Goal: Transaction & Acquisition: Purchase product/service

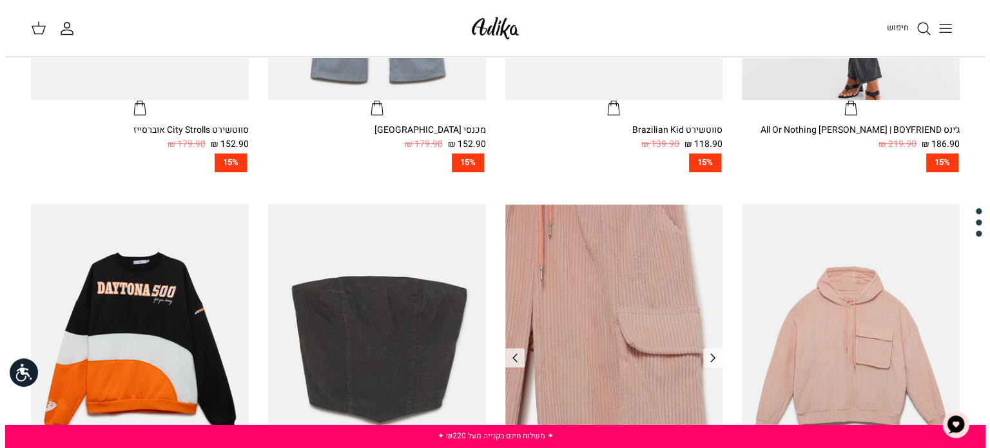
scroll to position [516, 0]
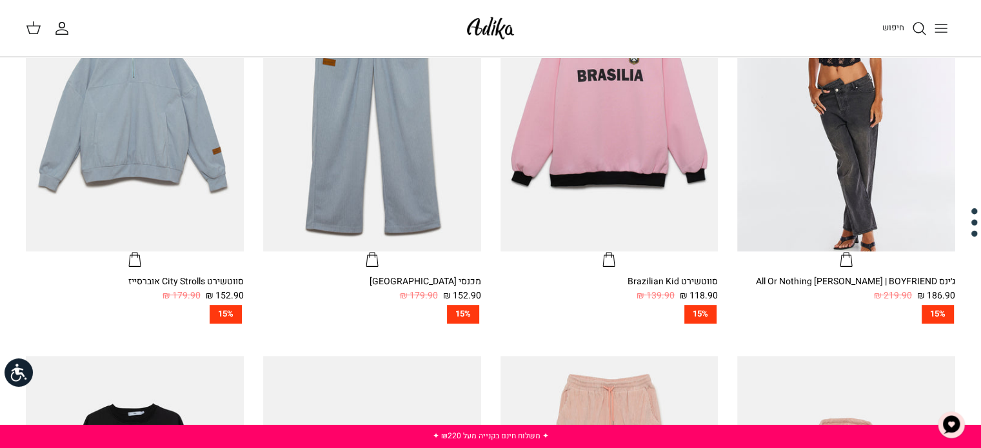
drag, startPoint x: 936, startPoint y: 33, endPoint x: 871, endPoint y: 18, distance: 66.2
click at [934, 33] on icon "Toggle menu" at bounding box center [940, 28] width 15 height 15
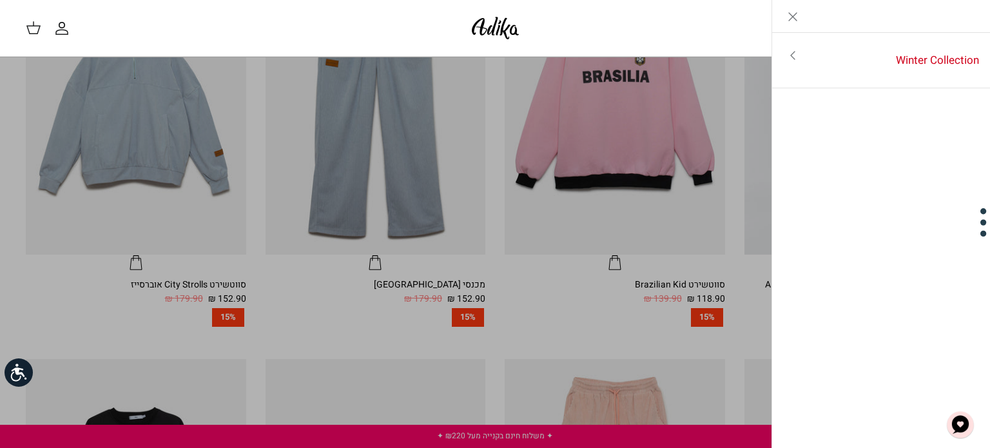
click at [795, 20] on icon "Close" at bounding box center [792, 16] width 15 height 15
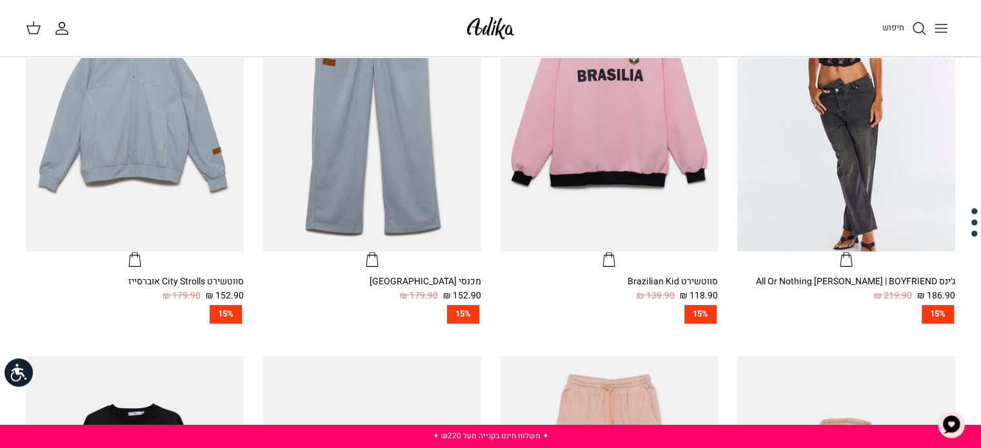
click at [894, 30] on span "חיפוש" at bounding box center [893, 27] width 22 height 12
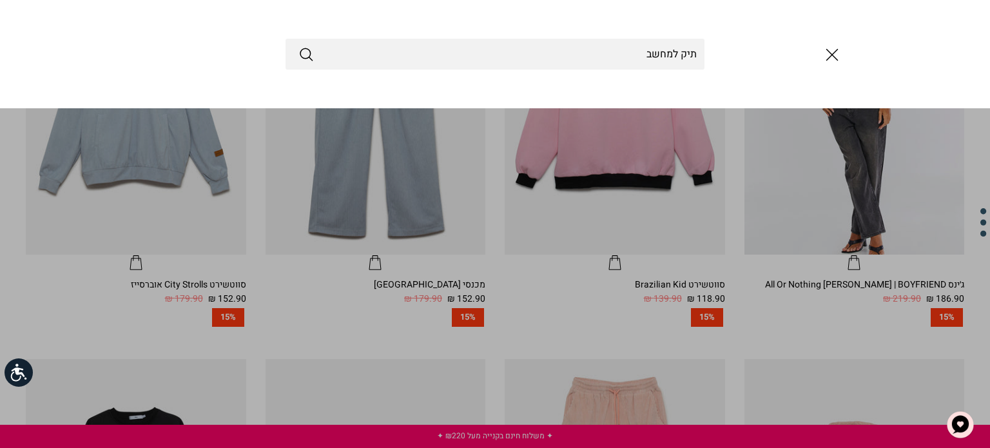
type input "תיק למחשב"
click at [299, 46] on button "Submit" at bounding box center [306, 54] width 15 height 17
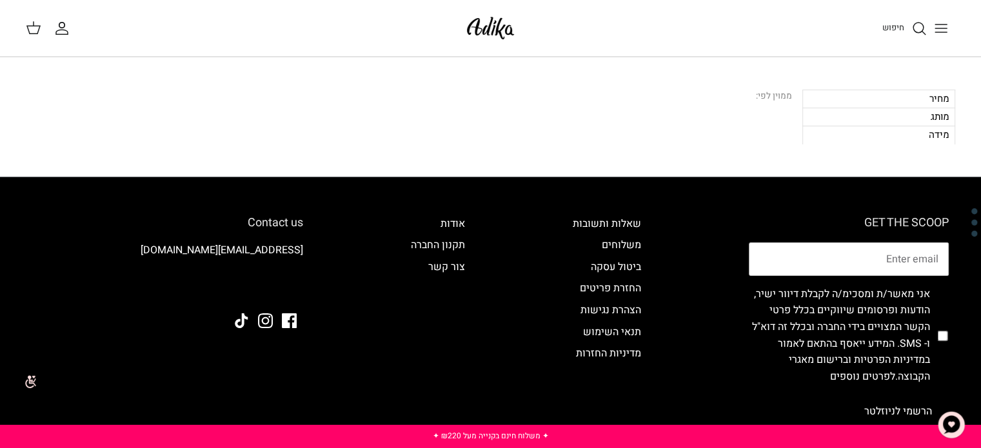
click at [886, 95] on div "מחיר" at bounding box center [878, 99] width 153 height 18
click at [916, 97] on div "מחיר" at bounding box center [878, 99] width 153 height 18
click at [786, 98] on div "ממוין לפי:" at bounding box center [774, 97] width 36 height 14
click at [940, 99] on div "מחיר" at bounding box center [878, 99] width 153 height 18
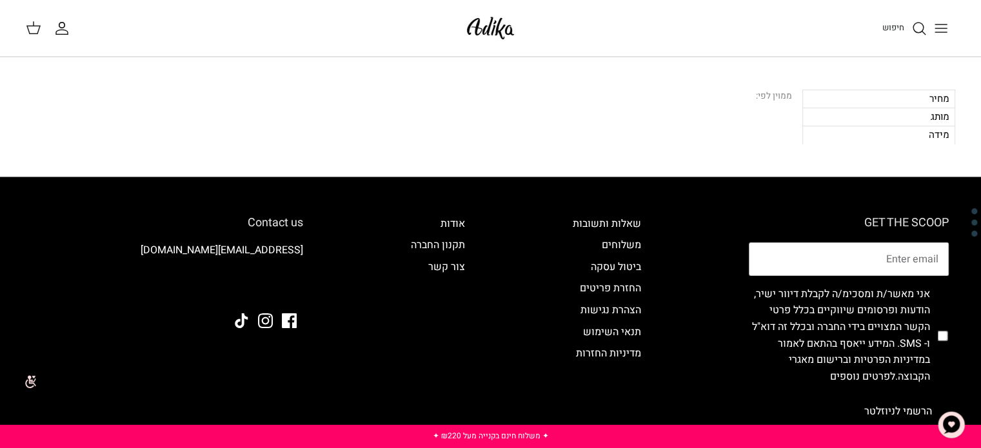
click at [936, 7] on div "חיפוש החשבון שלי חיפוש" at bounding box center [490, 28] width 981 height 57
click at [941, 26] on icon "Toggle menu" at bounding box center [940, 28] width 15 height 15
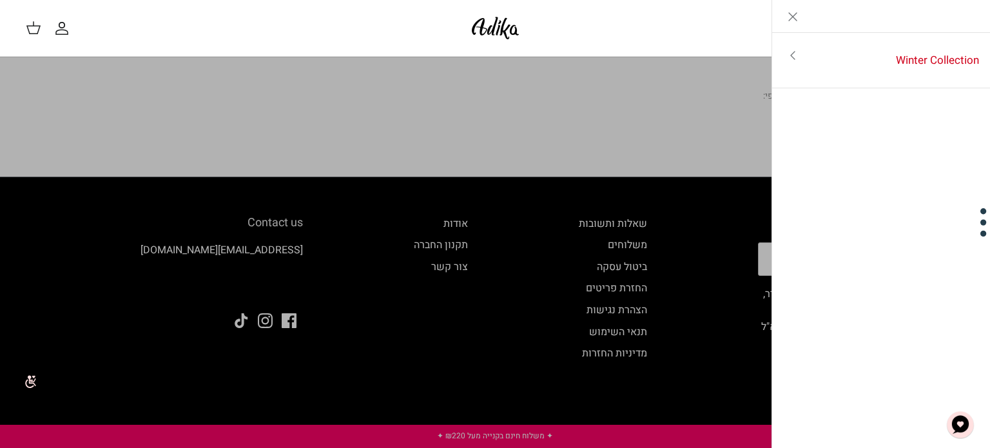
click at [794, 57] on icon "Toggle menu" at bounding box center [792, 55] width 15 height 15
click at [789, 16] on icon "Close" at bounding box center [792, 16] width 15 height 15
